Goal: Navigation & Orientation: Understand site structure

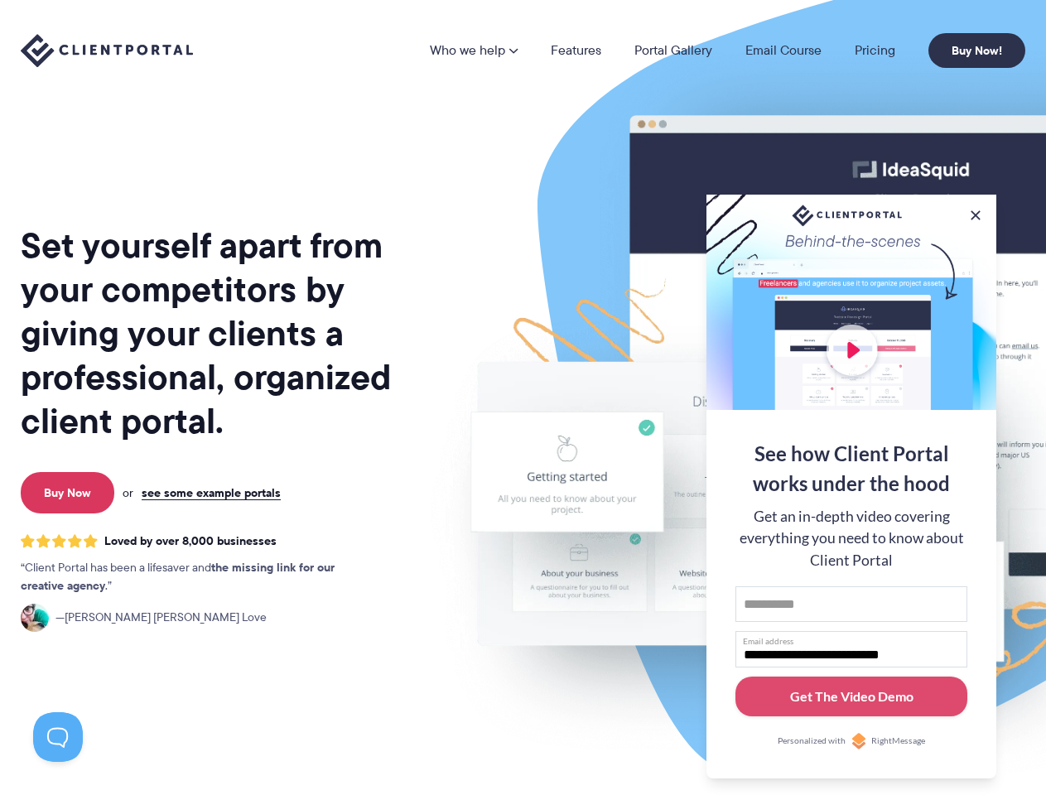
click at [523, 397] on img at bounding box center [865, 410] width 928 height 794
click at [474, 51] on link "Who we help" at bounding box center [474, 50] width 88 height 13
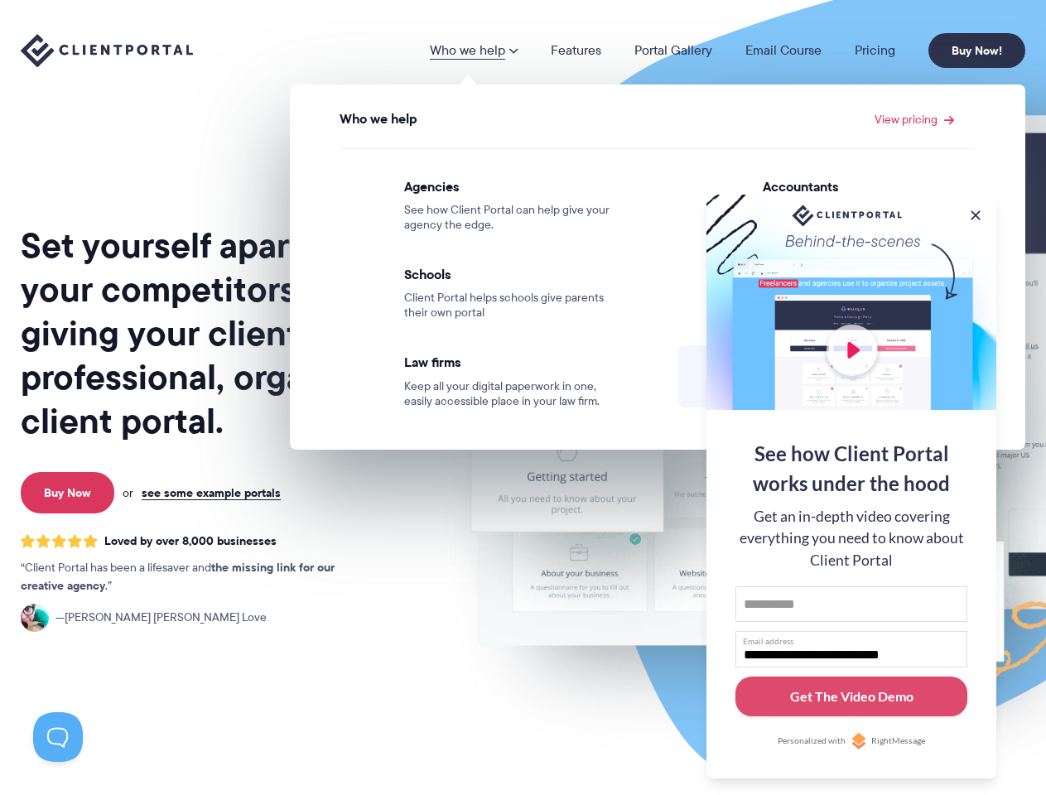
click at [975, 212] on button at bounding box center [975, 215] width 17 height 17
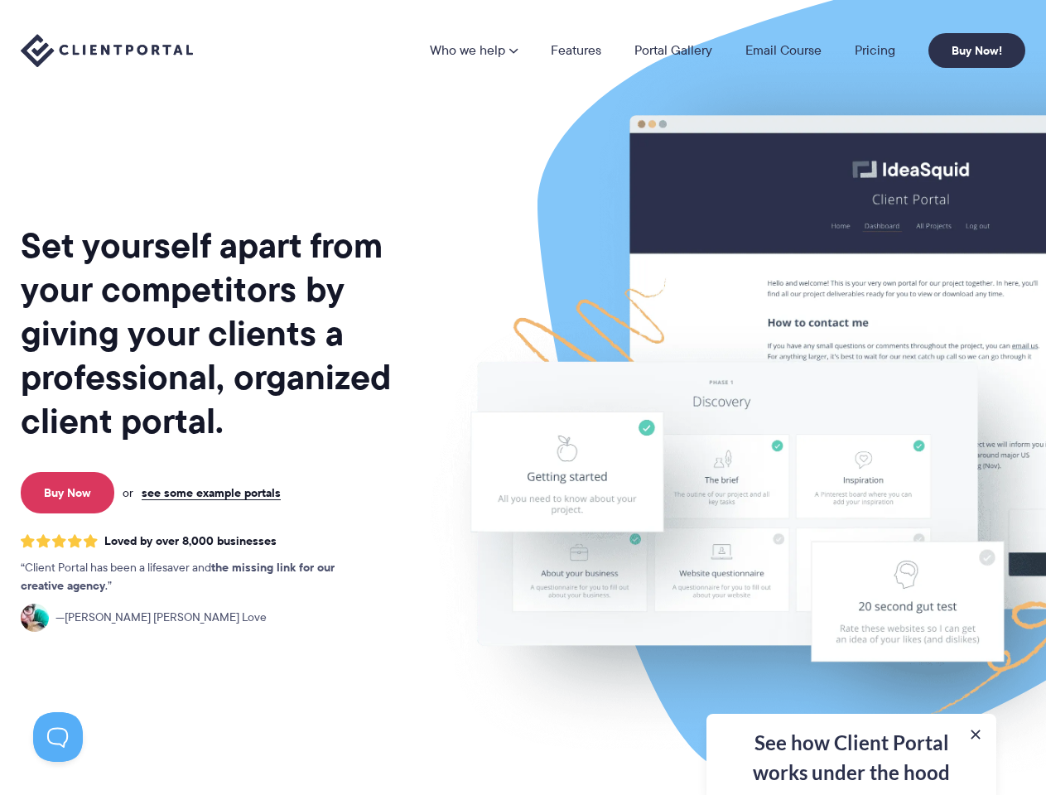
click at [851, 484] on img at bounding box center [865, 410] width 928 height 794
click at [58, 737] on button at bounding box center [58, 737] width 50 height 50
